Goal: Task Accomplishment & Management: Manage account settings

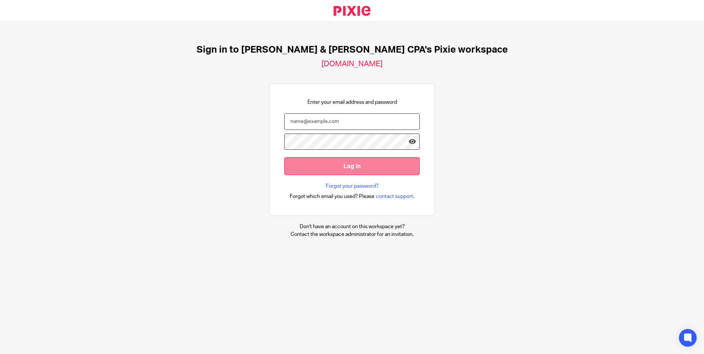
type input "[PERSON_NAME][EMAIL_ADDRESS][DOMAIN_NAME]"
click at [341, 167] on input "Log in" at bounding box center [352, 166] width 136 height 18
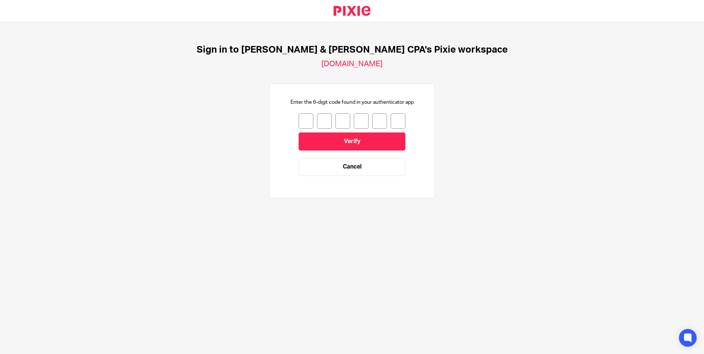
click at [302, 123] on input "number" at bounding box center [306, 120] width 15 height 15
type input "1"
type input "4"
type input "1"
type input "5"
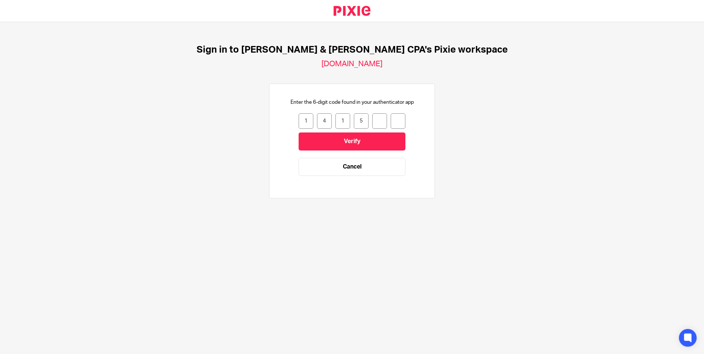
type input "2"
click at [346, 146] on input "Verify" at bounding box center [352, 142] width 107 height 18
click at [301, 125] on input "number" at bounding box center [306, 120] width 15 height 15
type input "1"
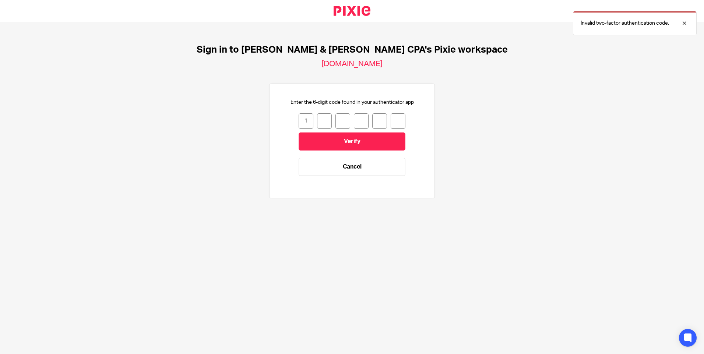
type input "8"
type input "6"
type input "0"
type input "2"
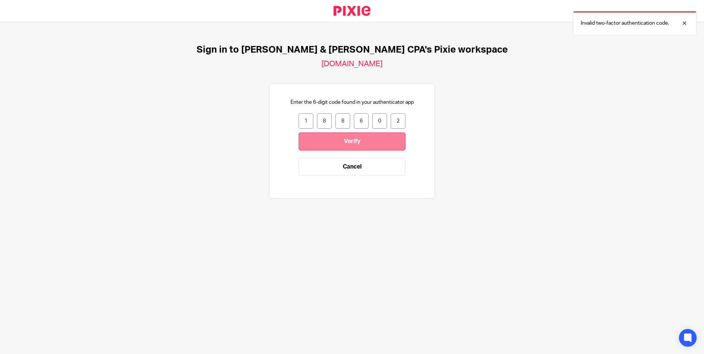
click at [318, 137] on input "Verify" at bounding box center [352, 142] width 107 height 18
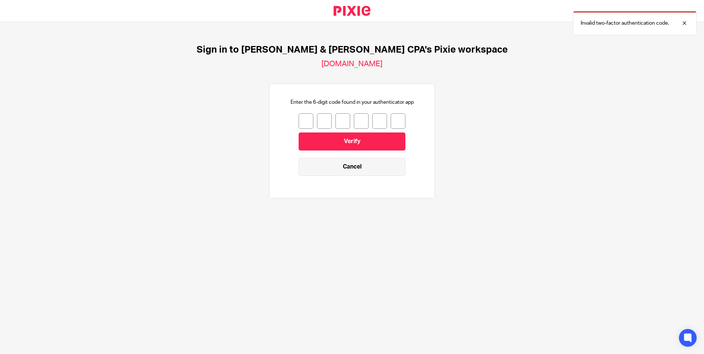
click at [321, 161] on link "Cancel" at bounding box center [352, 167] width 107 height 18
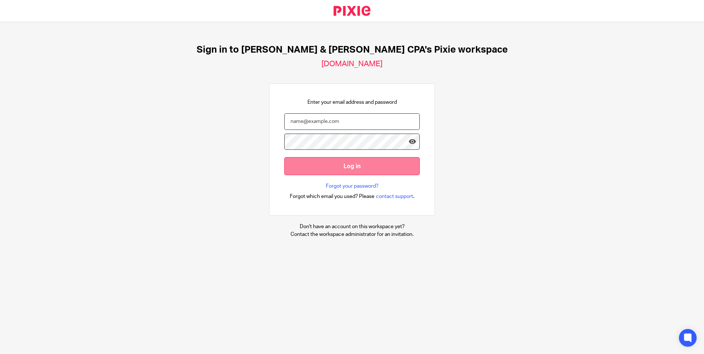
type input "marilyn@johnscreekcpa.com"
click at [350, 168] on input "Log in" at bounding box center [352, 166] width 136 height 18
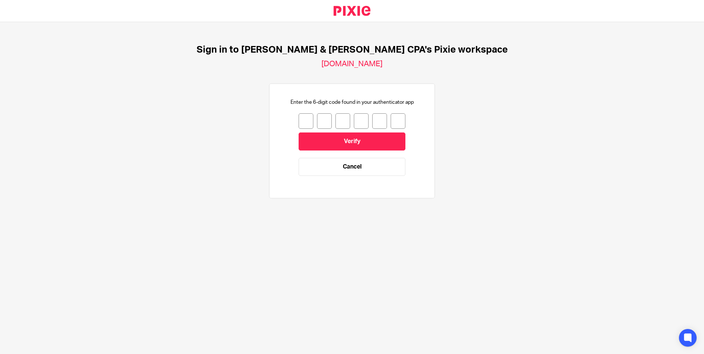
click at [299, 120] on input "number" at bounding box center [306, 120] width 15 height 15
type input "7"
type input "9"
type input "5"
type input "4"
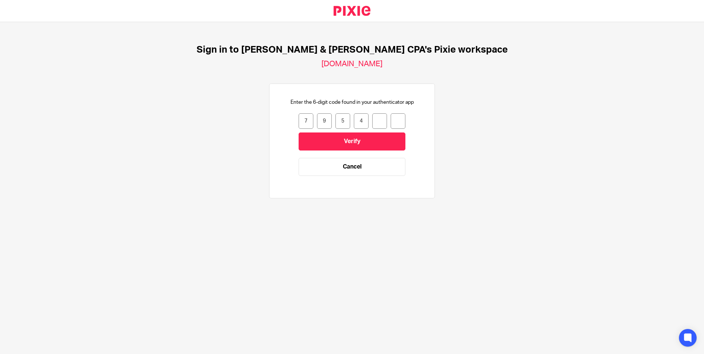
type input "1"
type input "6"
click at [316, 137] on input "Verify" at bounding box center [352, 142] width 107 height 18
click at [686, 24] on div at bounding box center [679, 23] width 20 height 9
